Goal: Task Accomplishment & Management: Manage account settings

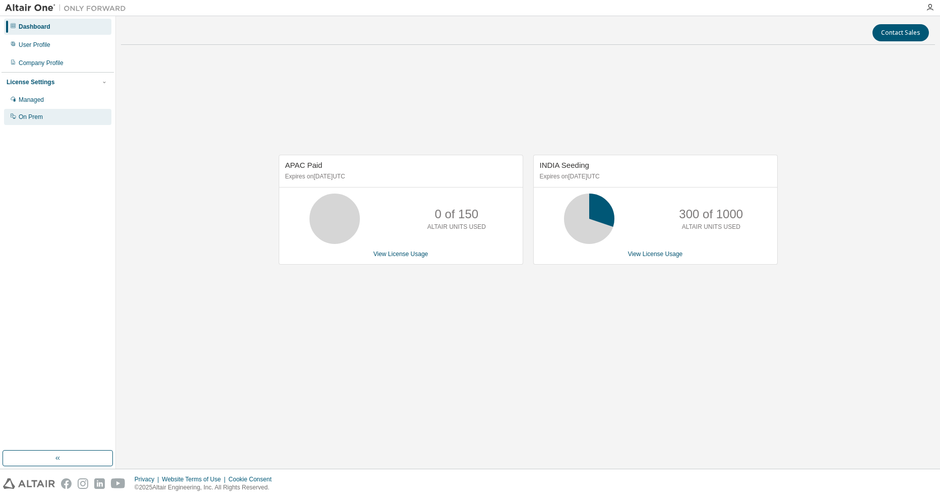
click at [54, 115] on div "On Prem" at bounding box center [57, 117] width 107 height 16
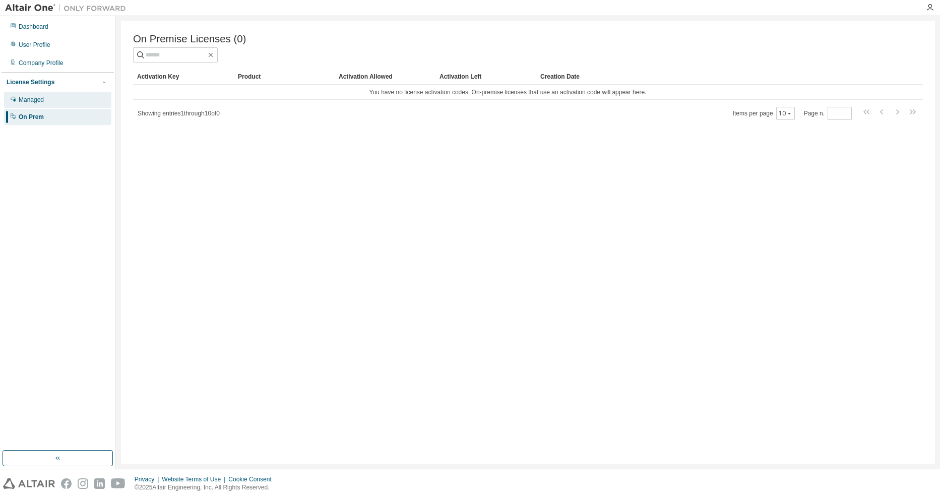
click at [19, 98] on div "Managed" at bounding box center [31, 100] width 25 height 8
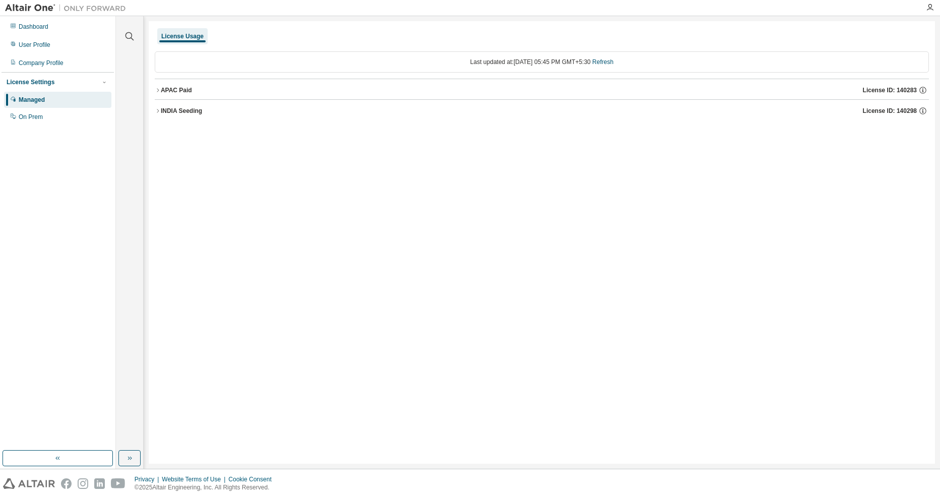
click at [156, 109] on icon "button" at bounding box center [158, 111] width 6 height 6
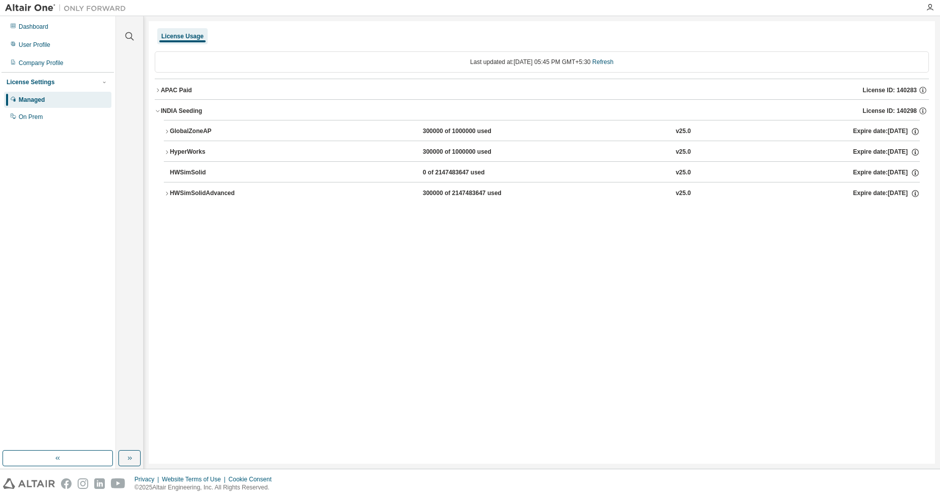
click at [158, 89] on icon "button" at bounding box center [158, 90] width 6 height 6
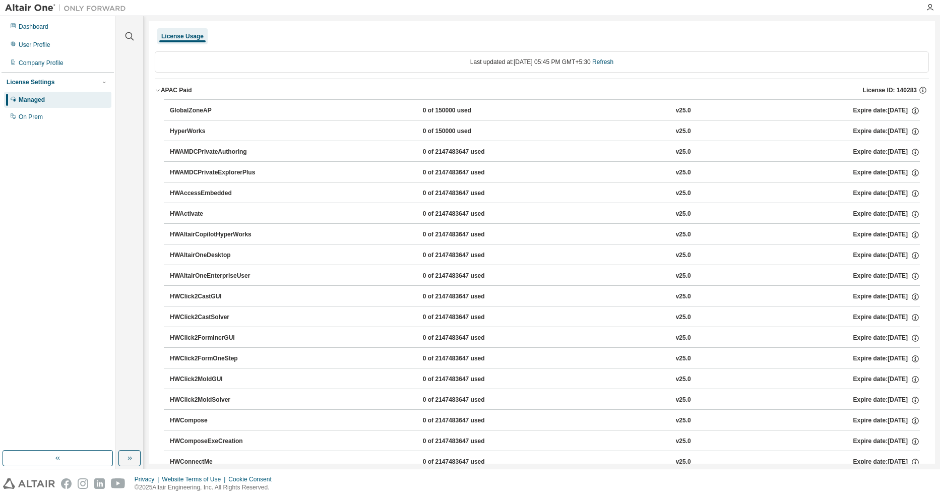
click at [159, 90] on icon "button" at bounding box center [158, 90] width 6 height 6
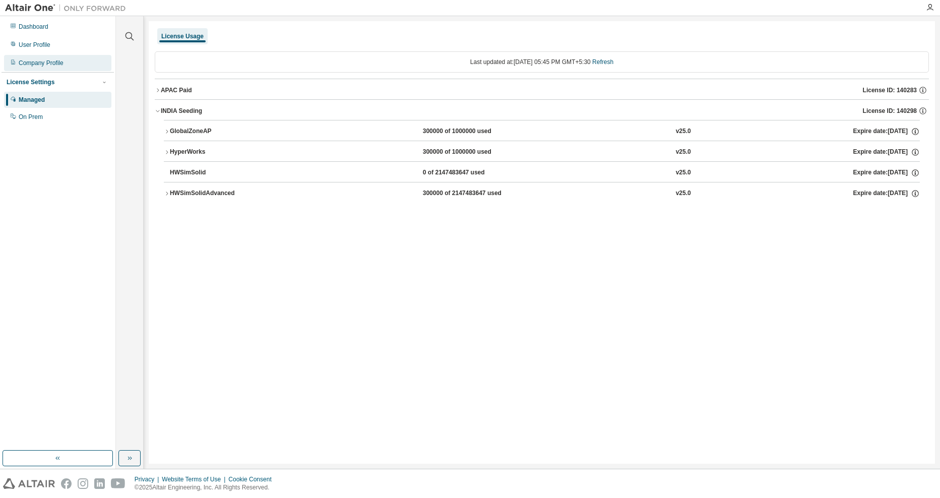
click at [39, 59] on div "Company Profile" at bounding box center [41, 63] width 45 height 8
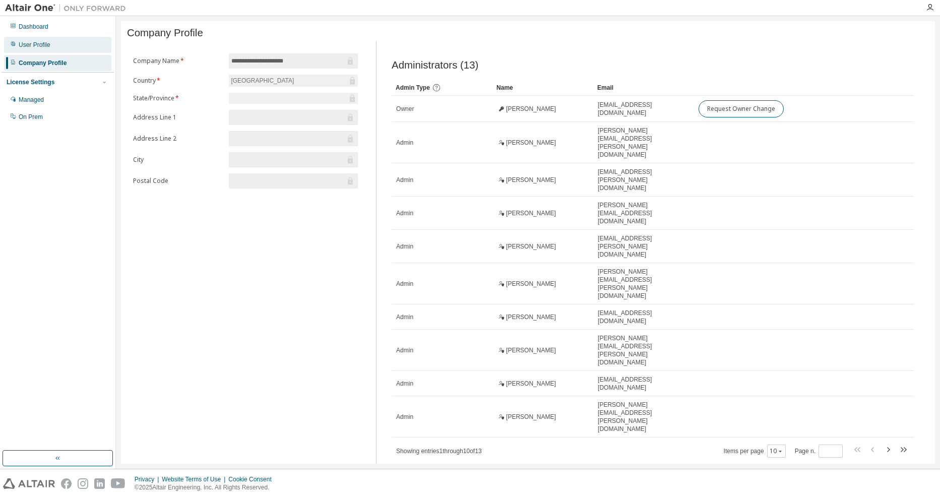
click at [42, 45] on div "User Profile" at bounding box center [35, 45] width 32 height 8
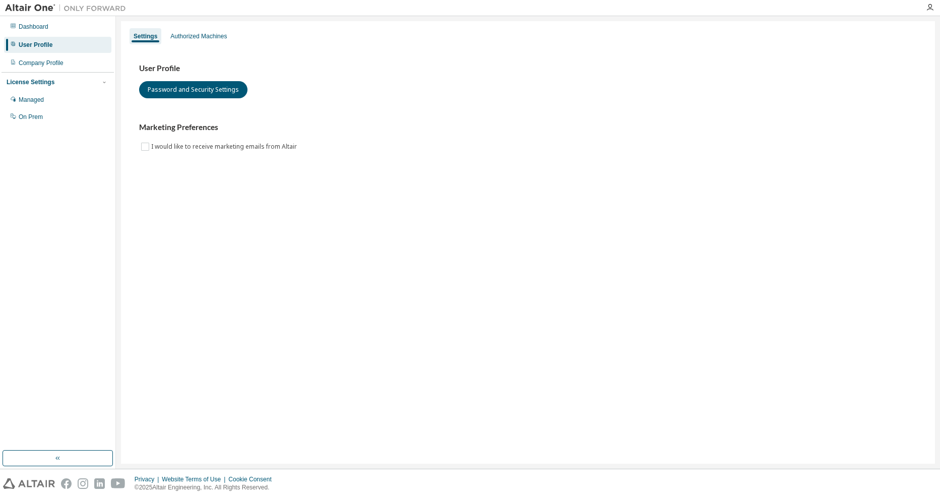
click at [177, 44] on div "Settings Authorized Machines" at bounding box center [528, 36] width 802 height 18
click at [186, 39] on div "Authorized Machines" at bounding box center [198, 36] width 56 height 8
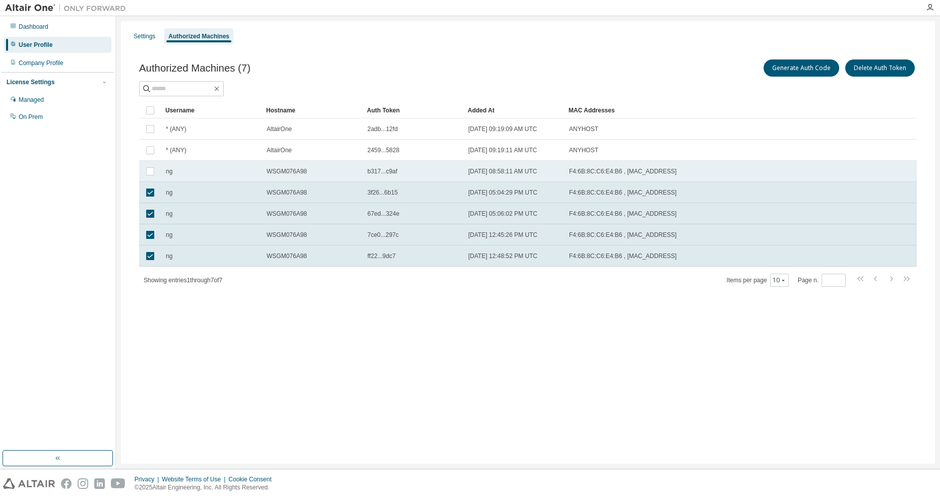
click at [384, 172] on span "b317...c9af" at bounding box center [383, 171] width 30 height 8
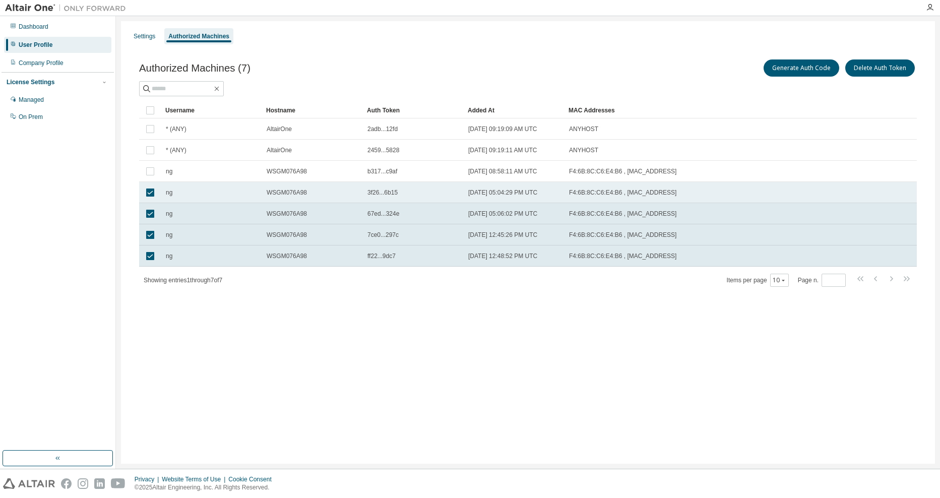
click at [177, 194] on div "ng" at bounding box center [212, 193] width 92 height 8
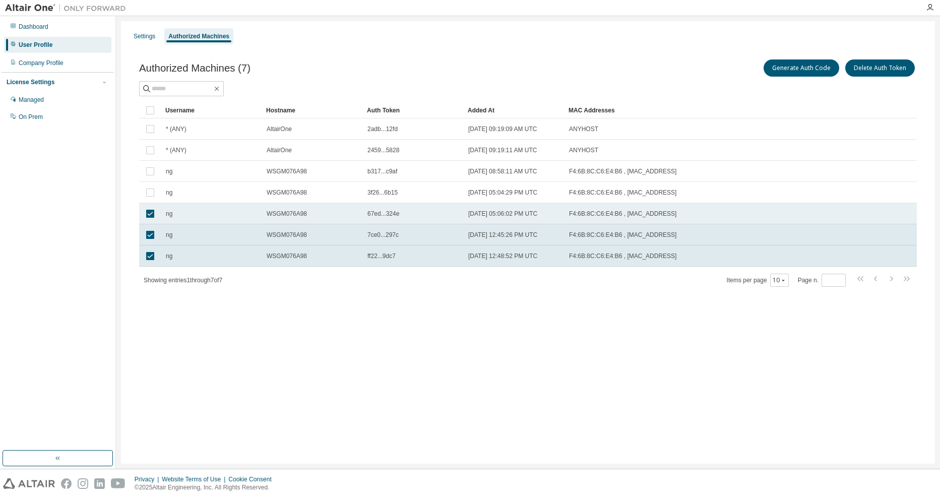
click at [177, 208] on td "ng" at bounding box center [211, 213] width 101 height 21
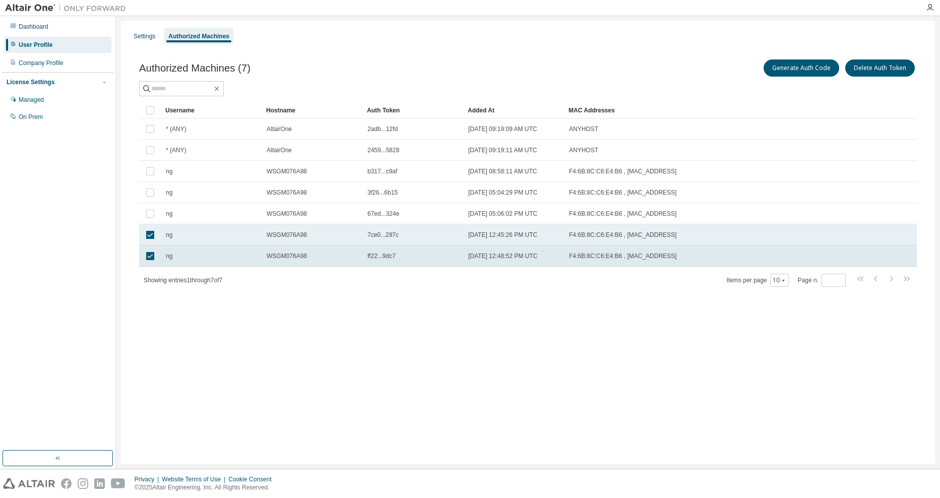
click at [179, 226] on td "ng" at bounding box center [211, 234] width 101 height 21
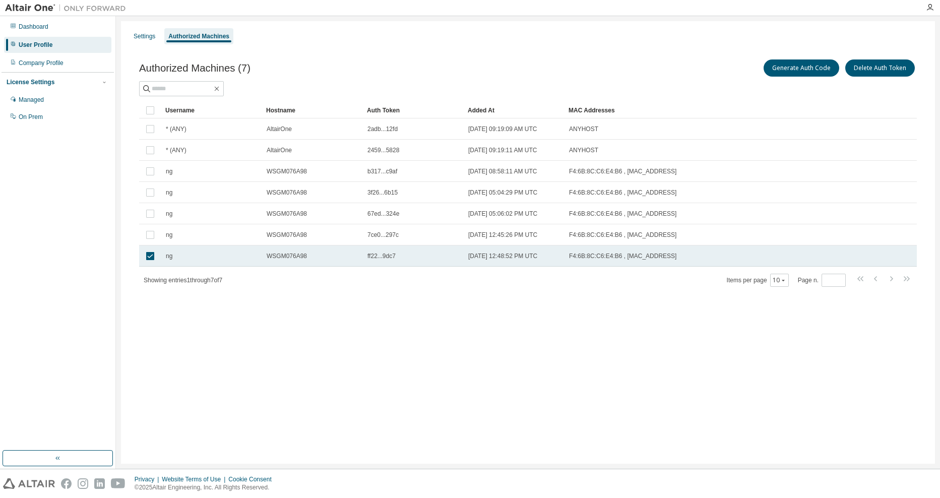
click at [187, 256] on div "ng" at bounding box center [212, 256] width 92 height 8
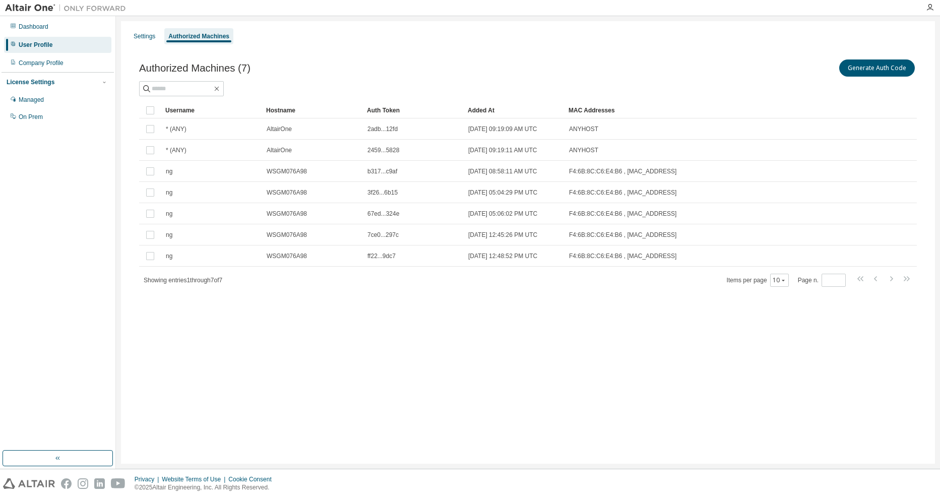
click at [432, 308] on div "Authorized Machines (7) Generate Auth Code Clear Load Save Save As Field Operat…" at bounding box center [528, 179] width 802 height 268
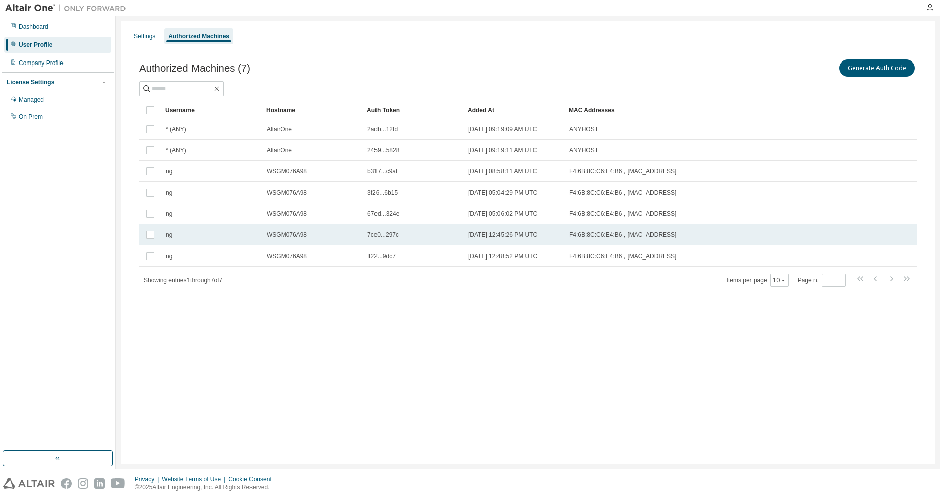
click at [530, 226] on td "2025-08-04 12:45:26 PM UTC" at bounding box center [514, 234] width 101 height 21
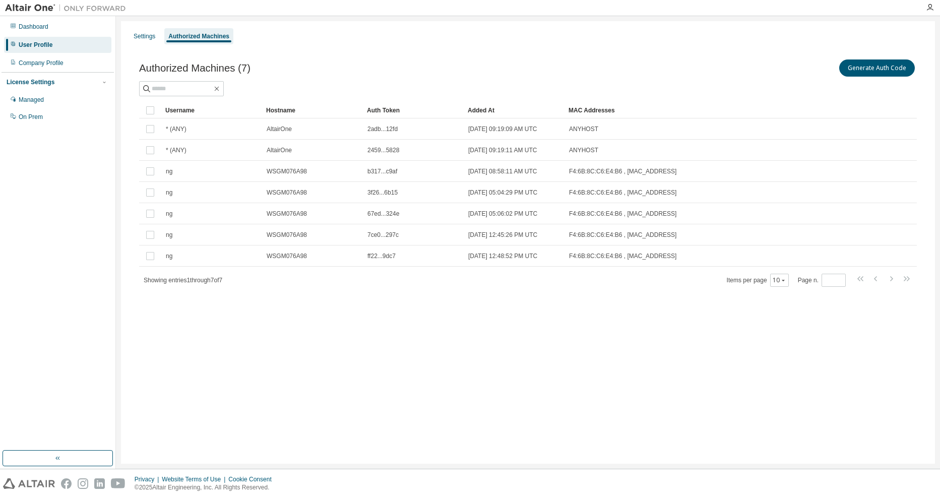
click at [245, 315] on div "Settings Authorized Machines Authorized Machines (7) Generate Auth Code Clear L…" at bounding box center [528, 242] width 814 height 443
click at [152, 40] on div "Settings" at bounding box center [145, 36] width 22 height 8
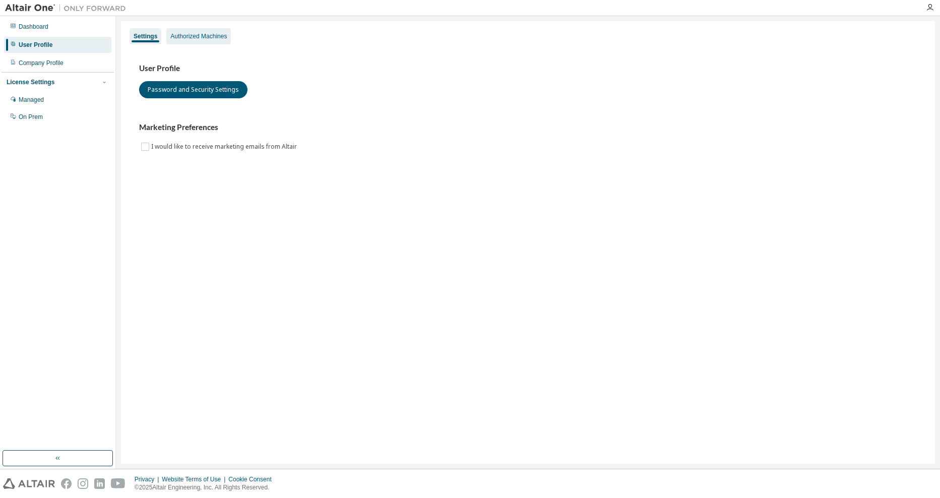
click at [186, 37] on div "Authorized Machines" at bounding box center [198, 36] width 56 height 8
